Goal: Check status

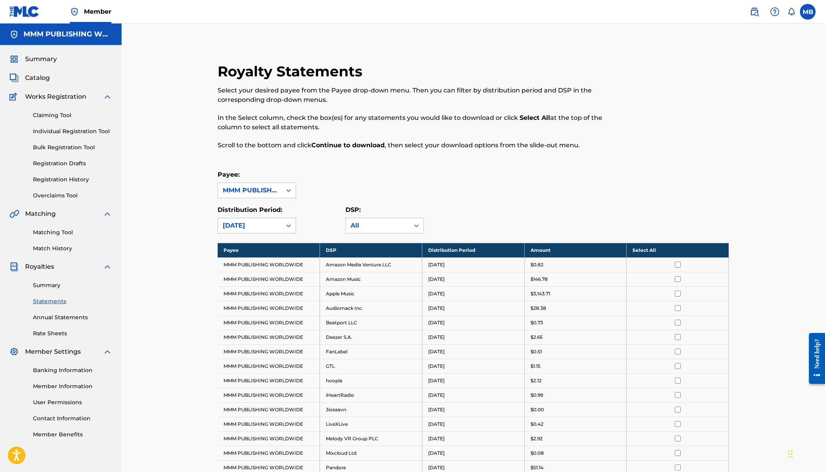
click at [283, 224] on div at bounding box center [288, 226] width 14 height 14
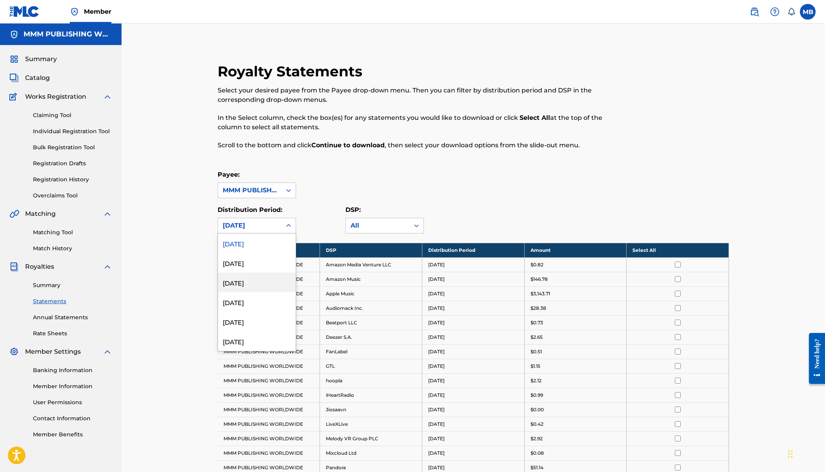
click at [281, 283] on div "[DATE]" at bounding box center [257, 283] width 78 height 20
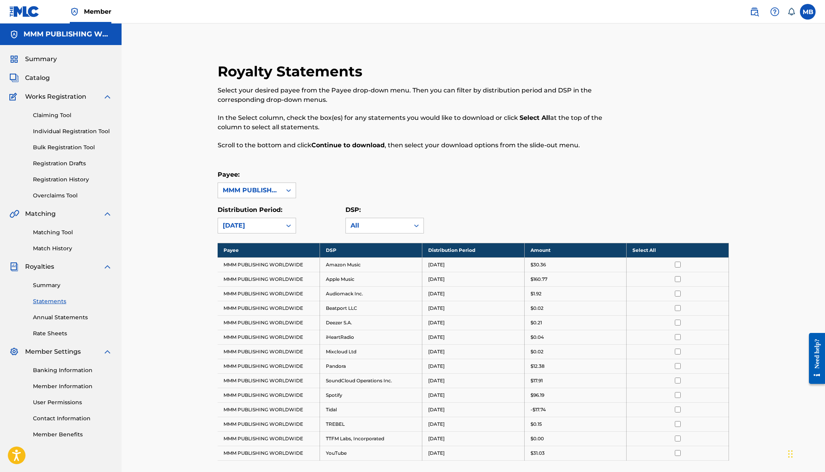
click at [266, 231] on div "[DATE]" at bounding box center [250, 225] width 64 height 15
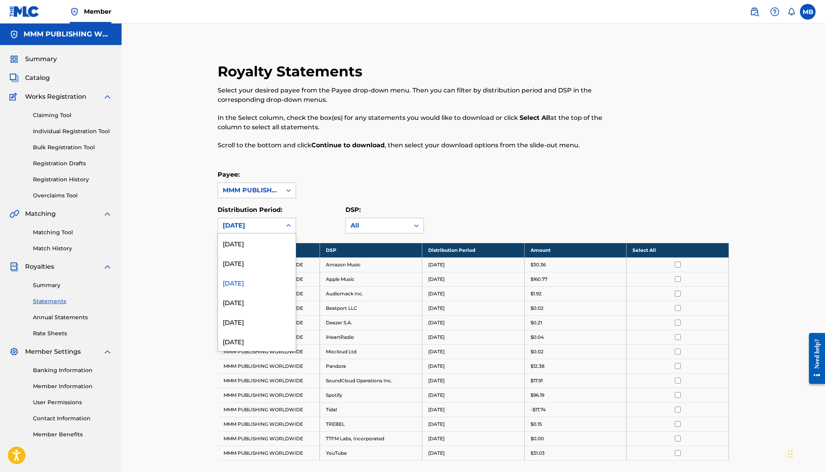
click at [381, 276] on td "Apple Music" at bounding box center [371, 279] width 102 height 15
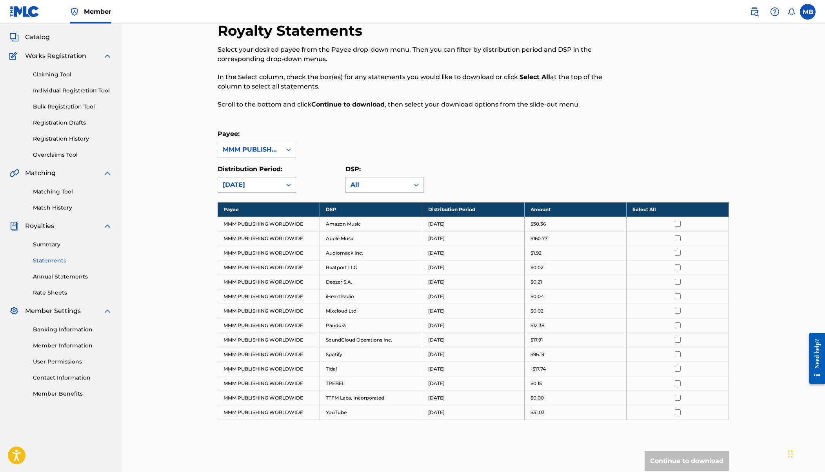
scroll to position [46, 0]
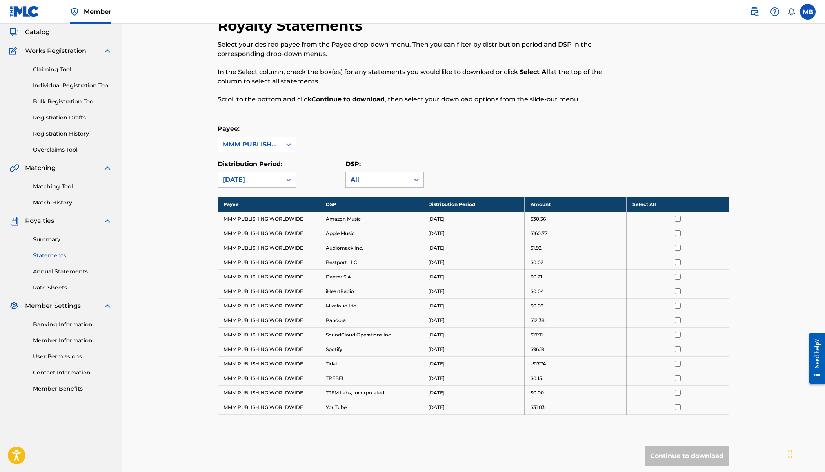
click at [544, 362] on p "-$17.74" at bounding box center [537, 364] width 15 height 7
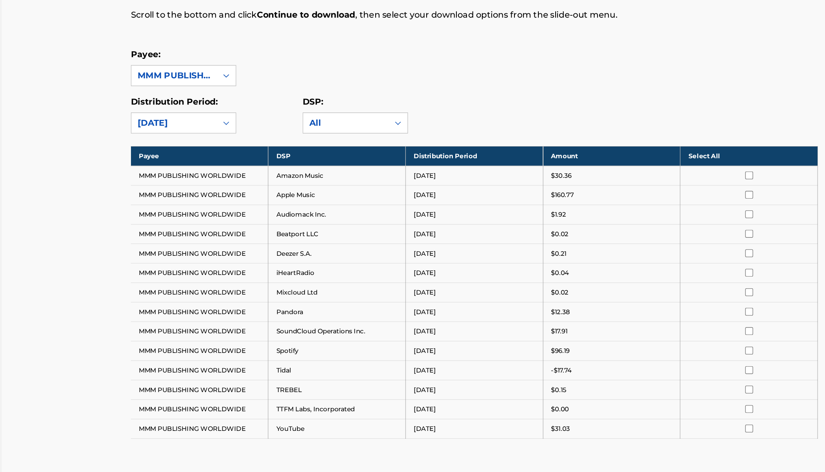
scroll to position [50, 0]
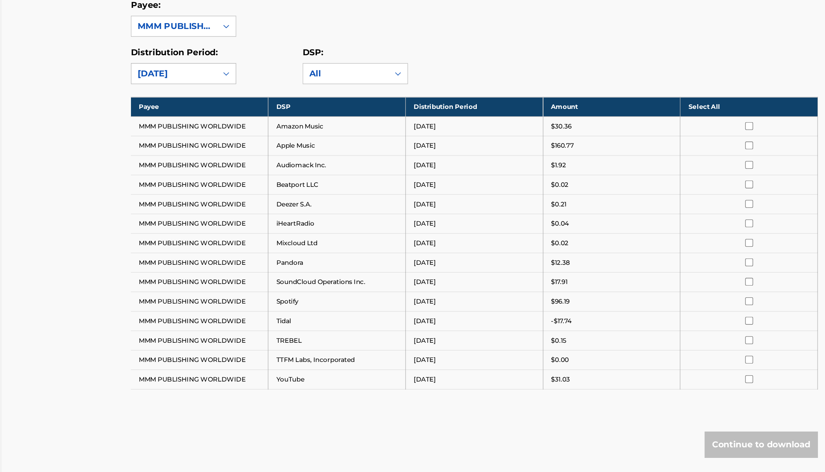
click at [275, 178] on div "[DATE]" at bounding box center [250, 175] width 54 height 9
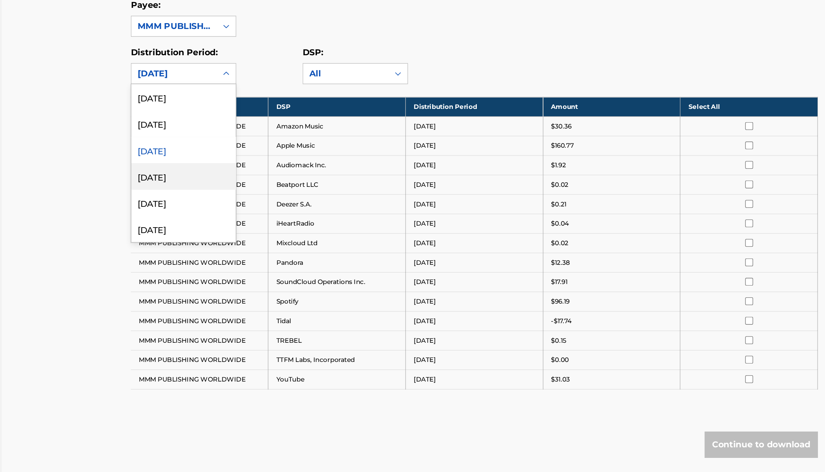
click at [267, 254] on div "[DATE]" at bounding box center [257, 252] width 78 height 20
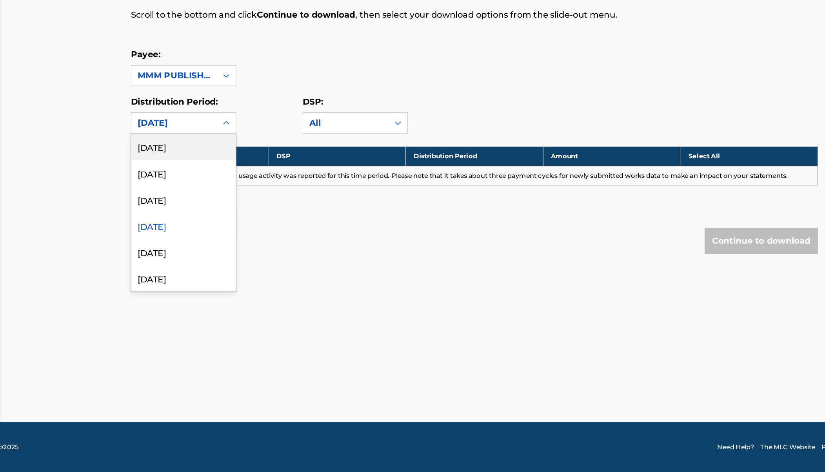
click at [271, 214] on div "[DATE]" at bounding box center [250, 212] width 54 height 9
click at [272, 274] on div "[DATE]" at bounding box center [257, 270] width 78 height 20
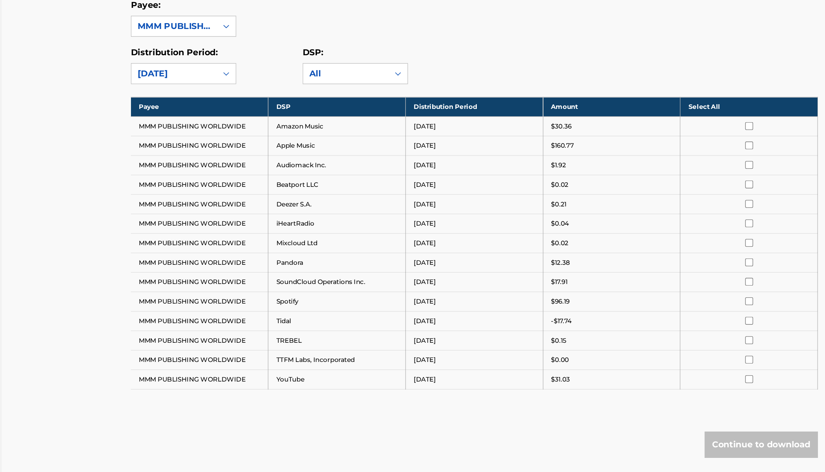
click at [252, 175] on div "[DATE]" at bounding box center [250, 175] width 54 height 9
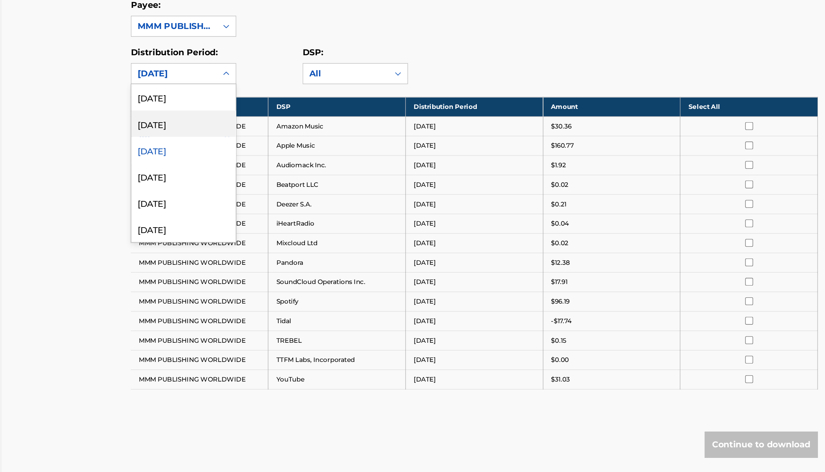
click at [255, 215] on div "[DATE]" at bounding box center [257, 213] width 78 height 20
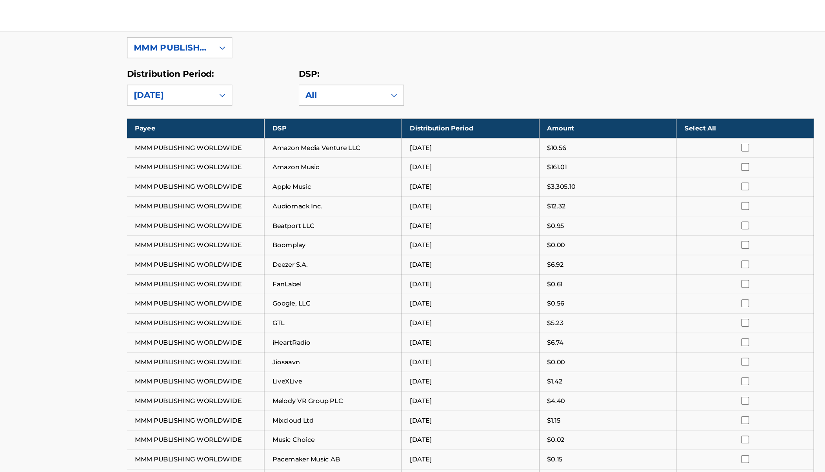
scroll to position [154, 0]
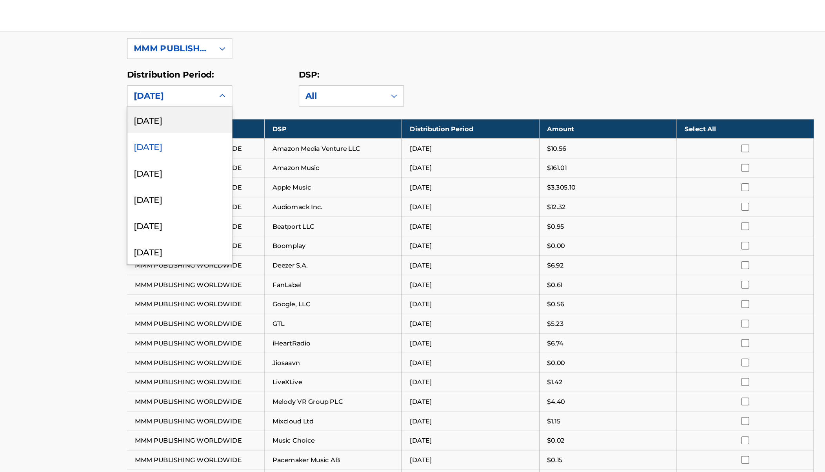
click at [268, 71] on div "[DATE]" at bounding box center [250, 71] width 54 height 9
click at [264, 94] on div "[DATE]" at bounding box center [257, 89] width 78 height 20
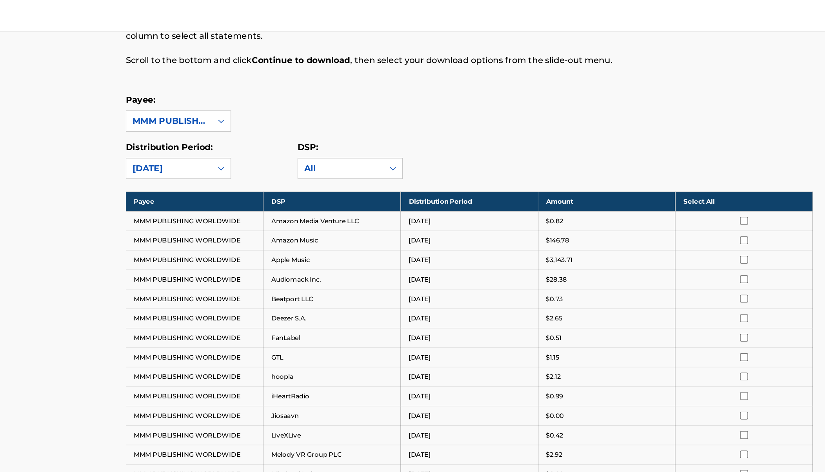
scroll to position [0, 0]
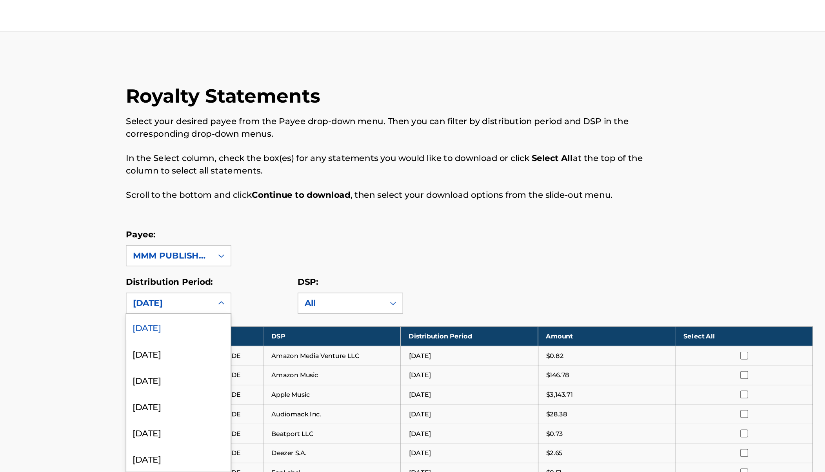
click at [287, 225] on icon at bounding box center [289, 226] width 8 height 8
click at [282, 192] on div at bounding box center [288, 190] width 14 height 14
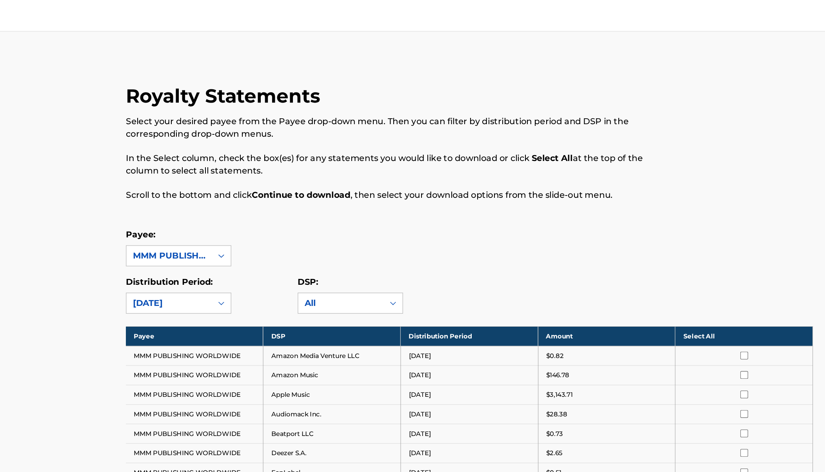
click at [299, 161] on div "Royalty Statements Select your desired payee from the Payee drop-down menu. The…" at bounding box center [473, 368] width 530 height 611
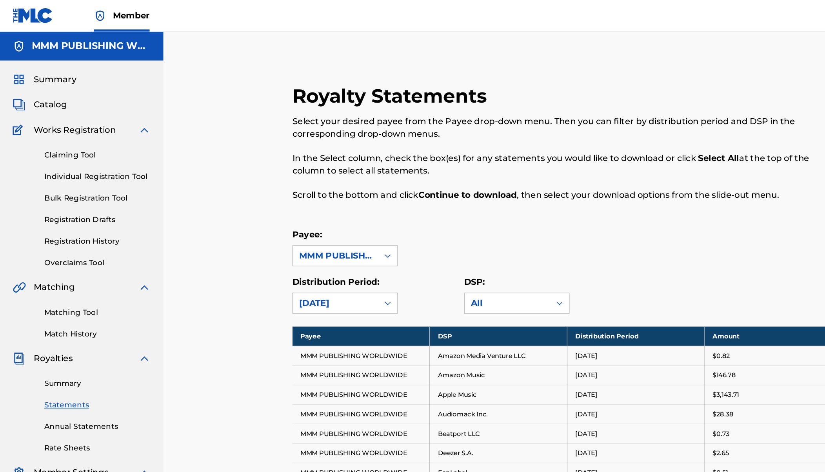
click at [33, 84] on div "Summary Catalog Works Registration Claiming Tool Individual Registration Tool B…" at bounding box center [61, 246] width 122 height 403
click at [33, 80] on span "Catalog" at bounding box center [37, 77] width 25 height 9
